Goal: Communication & Community: Answer question/provide support

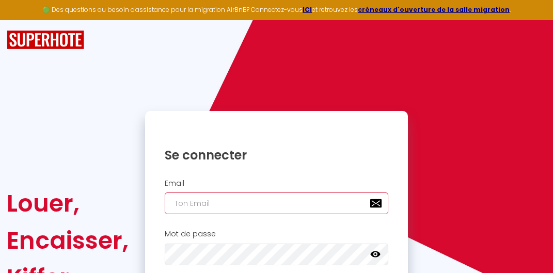
click at [183, 206] on input "email" at bounding box center [277, 204] width 224 height 22
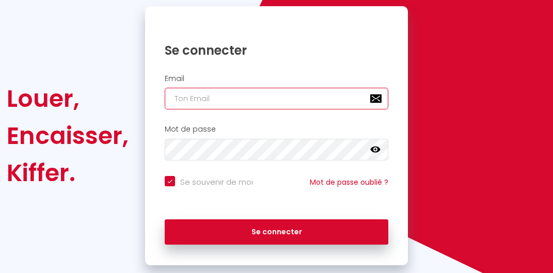
scroll to position [109, 0]
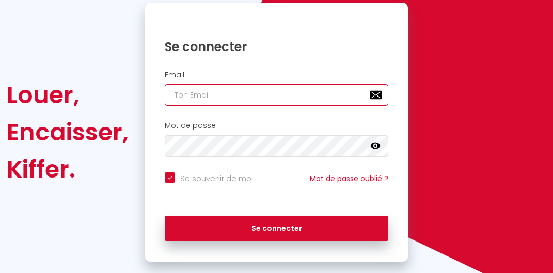
click at [333, 90] on input "email" at bounding box center [277, 95] width 224 height 22
type input "d"
checkbox input "true"
type input "ds"
checkbox input "true"
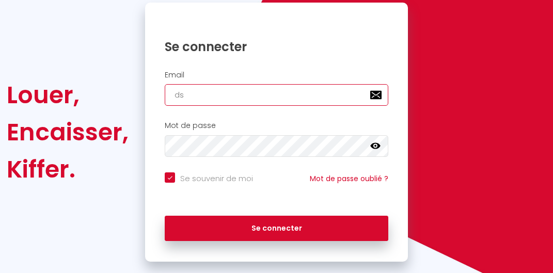
scroll to position [0, 0]
type input "ds."
checkbox input "true"
type input "ds.l"
checkbox input "true"
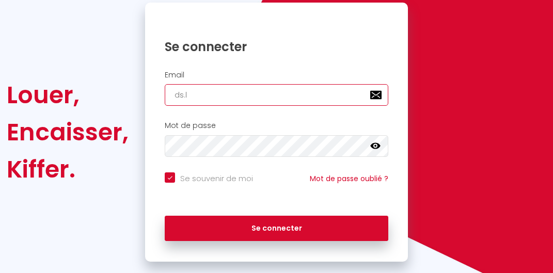
type input "ds.lo"
checkbox input "true"
type input "ds.loc"
checkbox input "true"
type input "ds.loca"
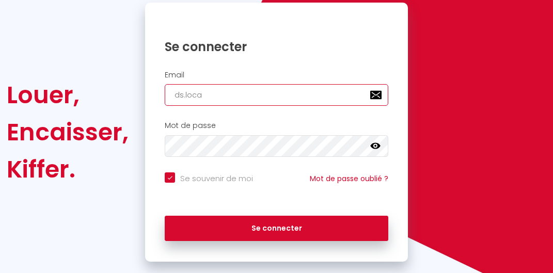
checkbox input "true"
type input "ds.locat"
checkbox input "true"
type input "ds.locati"
checkbox input "true"
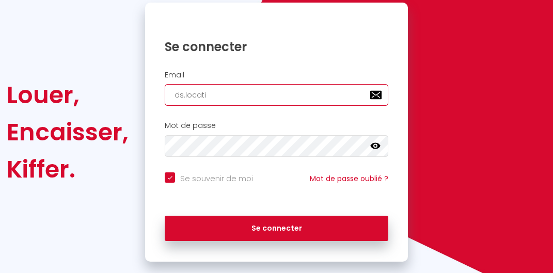
type input "ds.locatio"
checkbox input "true"
type input "ds.location"
checkbox input "true"
type input "ds.locations"
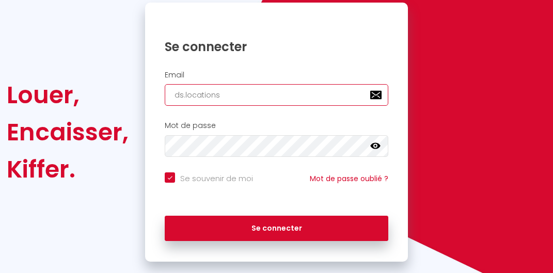
checkbox input "true"
type input "ds.locations@"
checkbox input "true"
type input "ds.locations@h"
checkbox input "true"
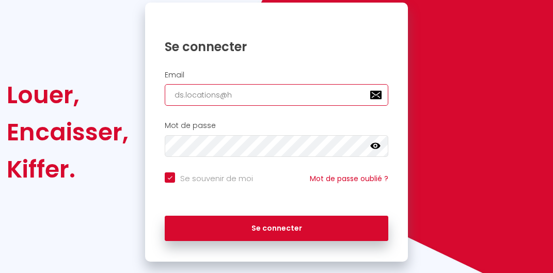
type input "ds.locations@ho"
checkbox input "true"
type input "ds.locations@hot"
checkbox input "true"
type input "ds.locations@hotm"
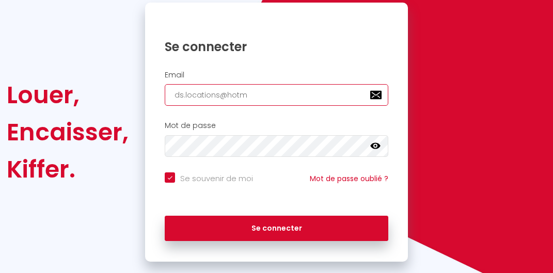
checkbox input "true"
type input "ds.locations@hotma"
checkbox input "true"
type input "ds.locations@hotmai"
checkbox input "true"
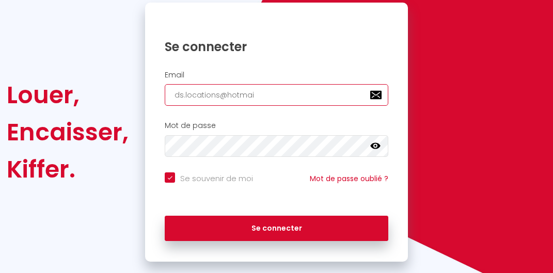
type input "[EMAIL_ADDRESS]"
checkbox input "true"
type input "[EMAIL_ADDRESS]."
checkbox input "true"
type input "ds.locations@hotmail.c"
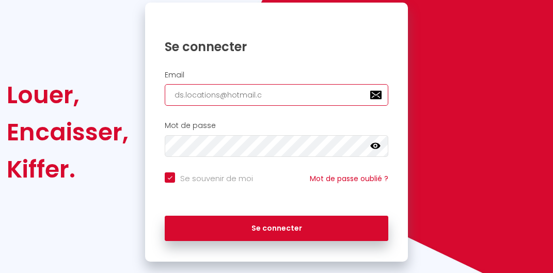
checkbox input "true"
type input "[EMAIL_ADDRESS][DOMAIN_NAME]"
checkbox input "true"
type input "[EMAIL_ADDRESS][DOMAIN_NAME]"
checkbox input "true"
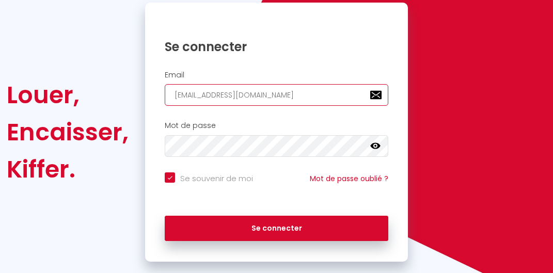
type input "[EMAIL_ADDRESS][DOMAIN_NAME]"
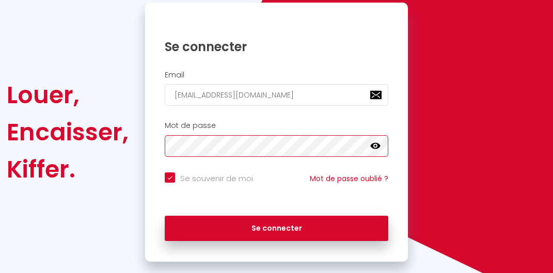
click at [165, 216] on button "Se connecter" at bounding box center [277, 229] width 224 height 26
checkbox input "true"
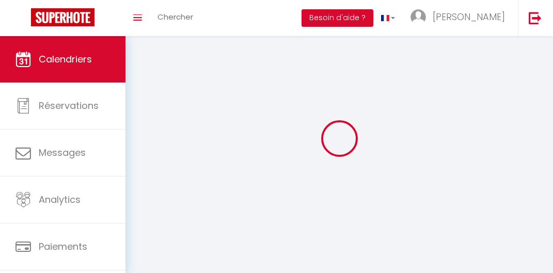
select select
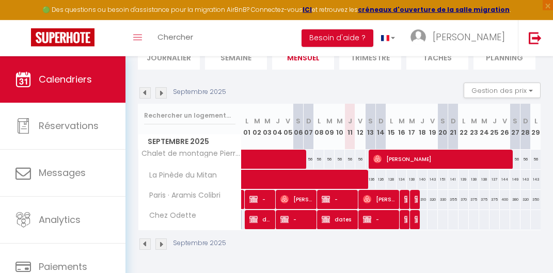
scroll to position [90, 0]
click at [344, 170] on span at bounding box center [392, 180] width 285 height 20
select select "KO"
select select "0"
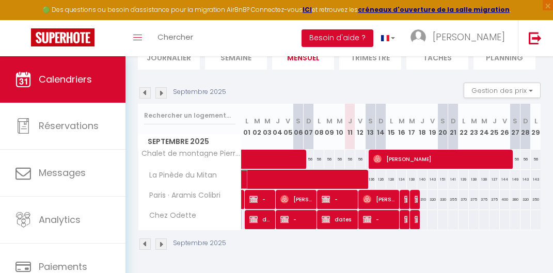
select select "0"
select select "1"
select select
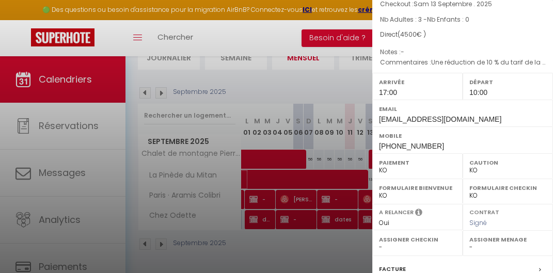
scroll to position [204, 0]
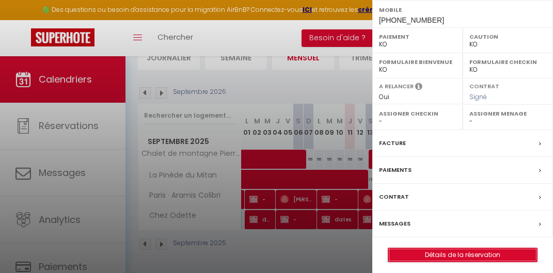
click at [459, 249] on link "Détails de la réservation" at bounding box center [463, 255] width 149 height 13
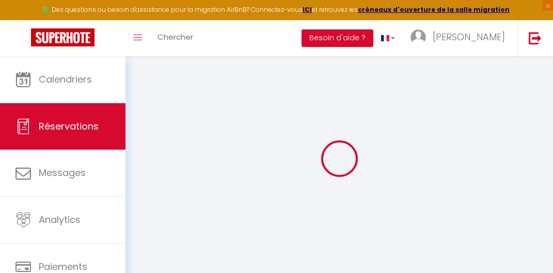
type input "[PERSON_NAME]"
type input "huber"
type input "[EMAIL_ADDRESS][DOMAIN_NAME]"
type input "[PHONE_NUMBER]"
type input "93059"
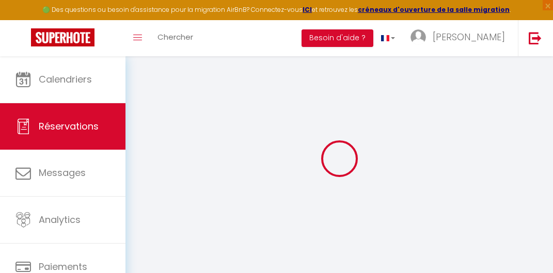
type input "[STREET_ADDRESS]"
type input "[GEOGRAPHIC_DATA]"
select select "DE"
select select "29758"
select select "2"
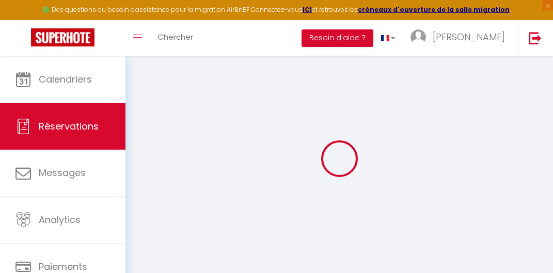
type input "[DATE]"
select select
type input "Sam 13 Septembre 2025"
select select
type input "3"
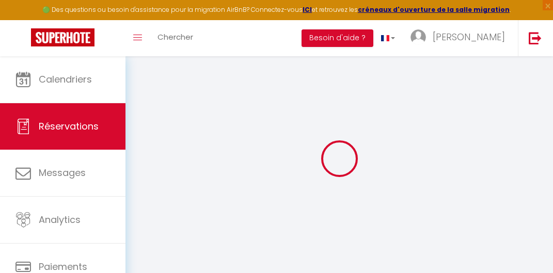
select select "10"
select select
type input "4044"
checkbox input "true"
type input "4500"
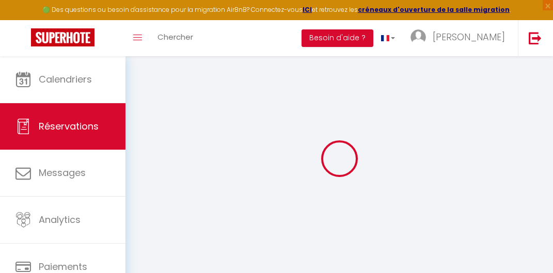
type input "0"
select select
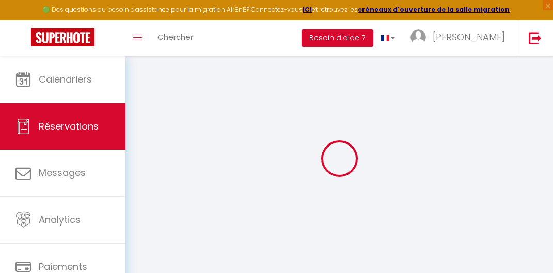
select select "14"
checkbox input "true"
select select
checkbox input "true"
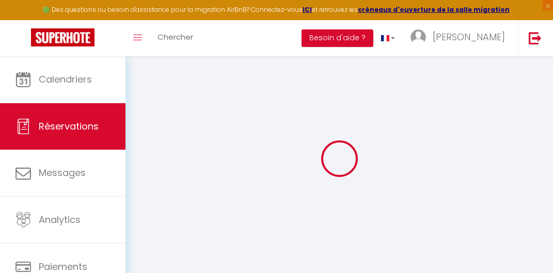
select select
checkbox input "true"
select select
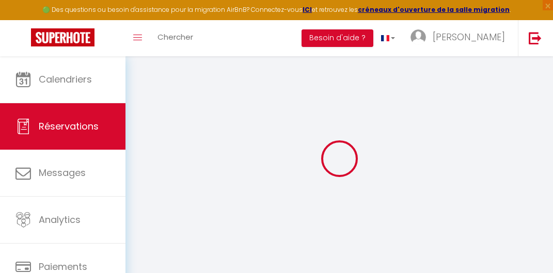
checkbox input "true"
type textarea "Une réduction de 10 % du tarif de la location, soit 500 €, a été appliquée pour…"
type input "320"
type input "136"
select select
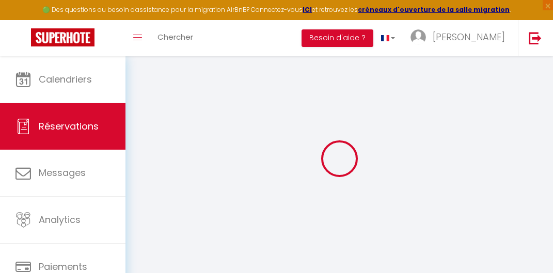
select select
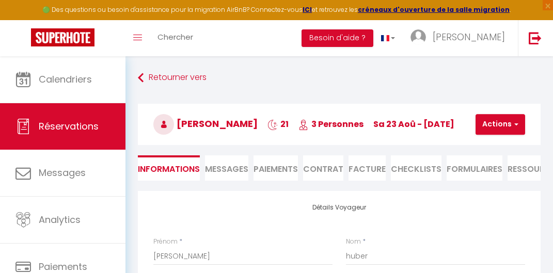
checkbox input "true"
select select "17:00"
select select "10:00"
click at [513, 124] on span "button" at bounding box center [515, 124] width 6 height 9
click at [452, 105] on h3 "[PERSON_NAME] 21 3 Personnes sa 23 Aoû - [DATE]" at bounding box center [339, 124] width 403 height 41
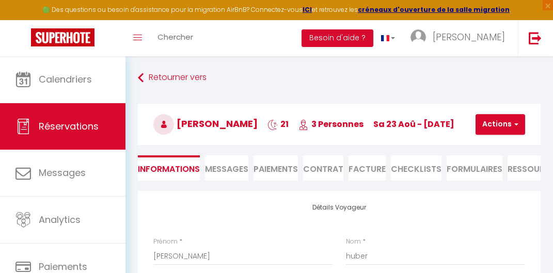
click at [227, 173] on span "Messages" at bounding box center [226, 169] width 43 height 12
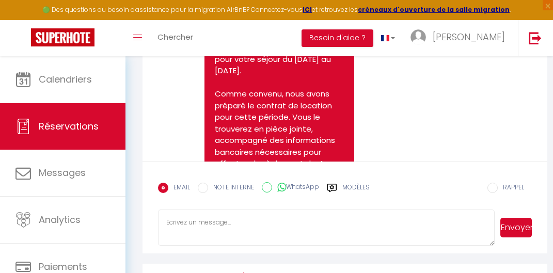
scroll to position [3616, 0]
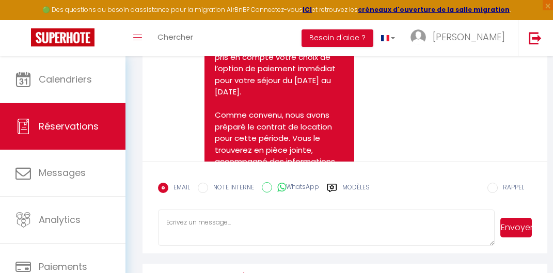
click at [206, 232] on textarea at bounding box center [326, 228] width 337 height 36
paste textarea "Objet : Fin de séjour à [GEOGRAPHIC_DATA] du [GEOGRAPHIC_DATA] Chère famille [P…"
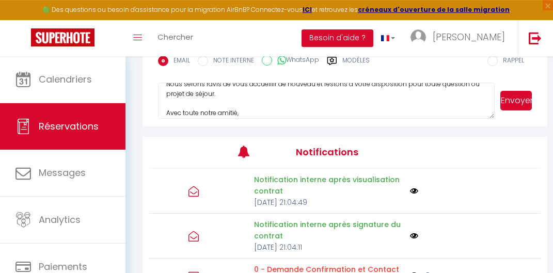
scroll to position [272, 0]
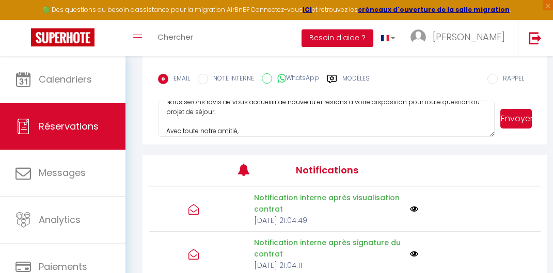
click at [248, 137] on textarea "Objet : Fin de séjour à [GEOGRAPHIC_DATA] du [GEOGRAPHIC_DATA] Chère famille [P…" at bounding box center [326, 119] width 337 height 36
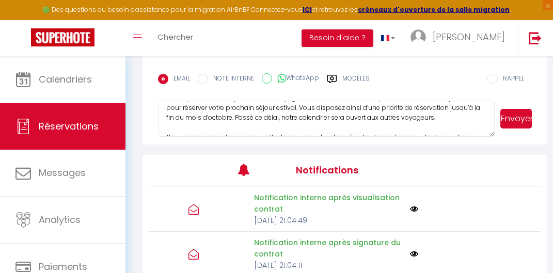
scroll to position [0, 0]
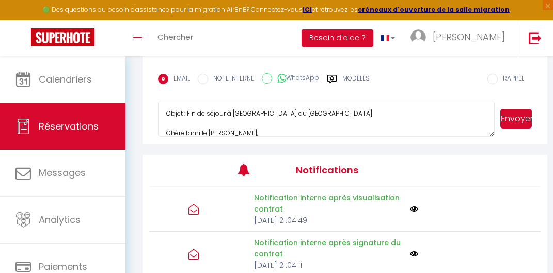
drag, startPoint x: 165, startPoint y: 140, endPoint x: 156, endPoint y: 113, distance: 28.6
click at [158, 113] on textarea "Objet : Fin de séjour à [GEOGRAPHIC_DATA] du [GEOGRAPHIC_DATA] Chère famille [P…" at bounding box center [326, 119] width 337 height 36
click at [307, 128] on textarea "Objet : Fin de séjour à [GEOGRAPHIC_DATA] du [GEOGRAPHIC_DATA] Chère famille [P…" at bounding box center [326, 119] width 337 height 36
drag, startPoint x: 165, startPoint y: 139, endPoint x: 159, endPoint y: 111, distance: 29.1
click at [159, 111] on textarea "Objet : Fin de séjour à [GEOGRAPHIC_DATA] du [GEOGRAPHIC_DATA] Chère famille [P…" at bounding box center [326, 119] width 337 height 36
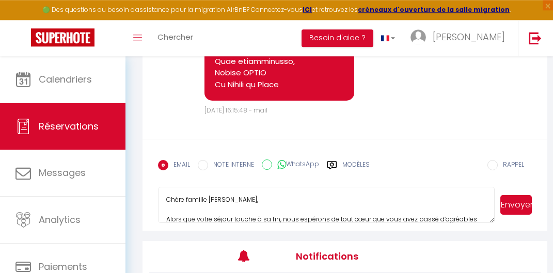
scroll to position [163, 0]
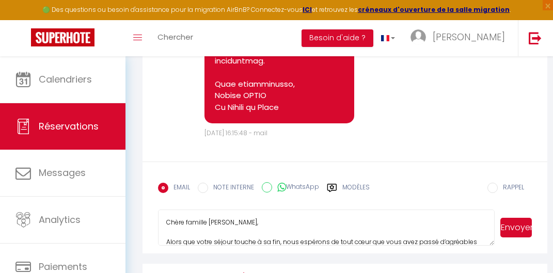
drag, startPoint x: 236, startPoint y: 231, endPoint x: 187, endPoint y: 229, distance: 49.7
click at [187, 229] on textarea "Chère famille [PERSON_NAME], Alors que votre séjour touche à sa fin, nous espér…" at bounding box center [326, 228] width 337 height 36
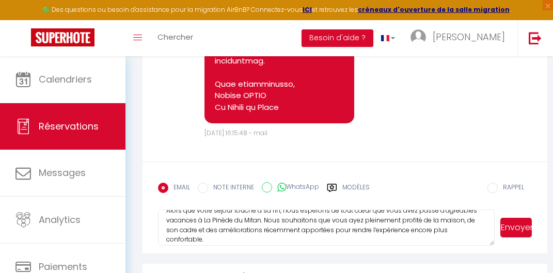
scroll to position [32, 0]
type textarea "Chère [PERSON_NAME] et [PERSON_NAME], Alors que votre séjour touche à sa fin, n…"
click at [513, 233] on button "Envoyer" at bounding box center [517, 228] width 32 height 20
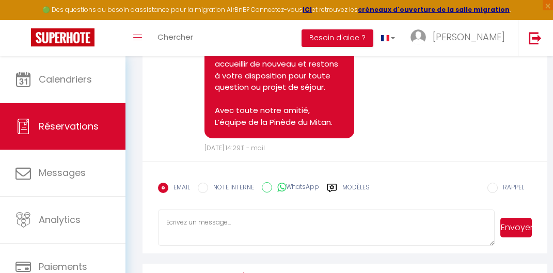
scroll to position [6980, 0]
